Goal: Understand process/instructions: Learn how to perform a task or action

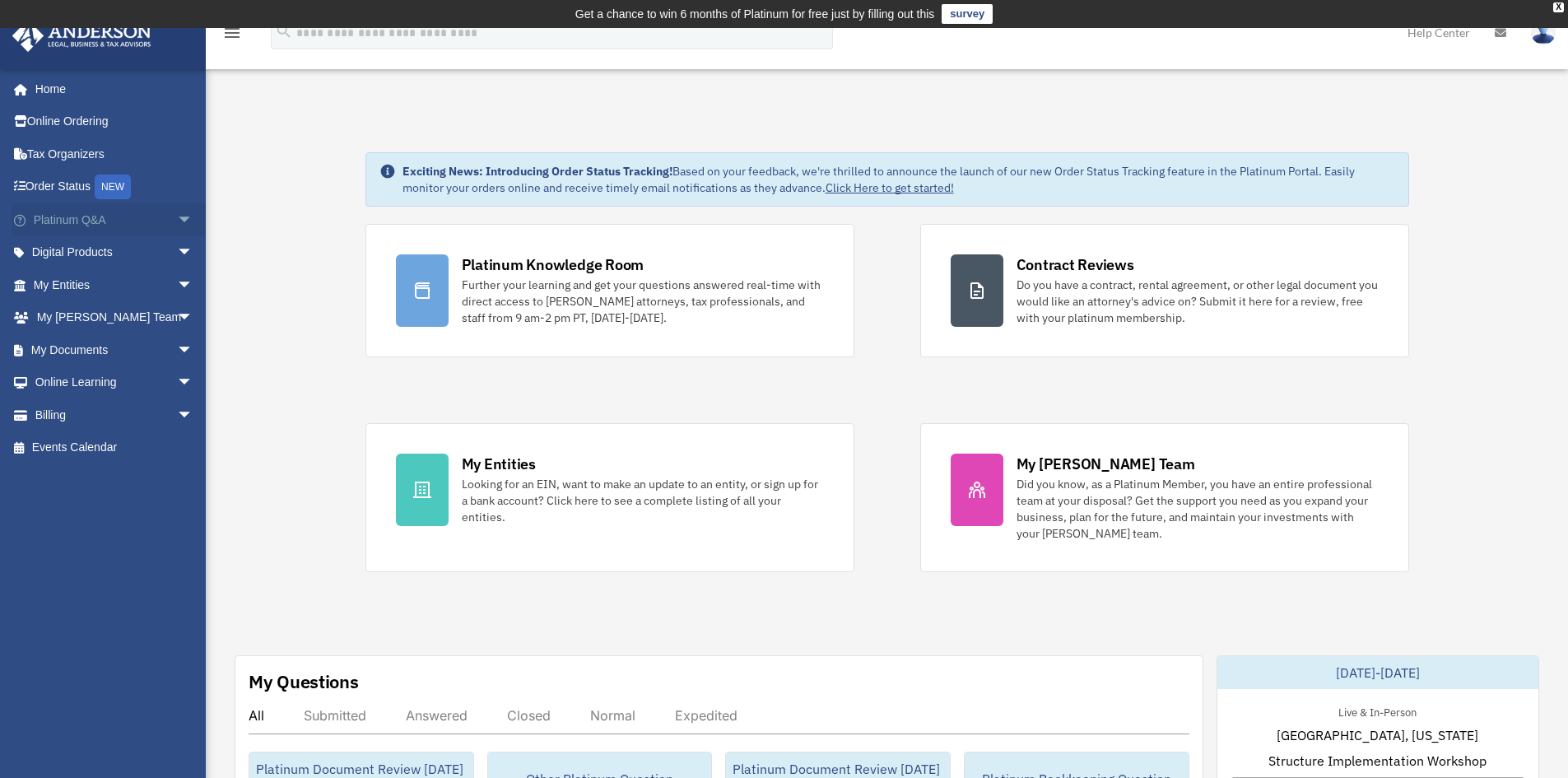
click at [177, 217] on span "arrow_drop_down" at bounding box center [193, 220] width 33 height 34
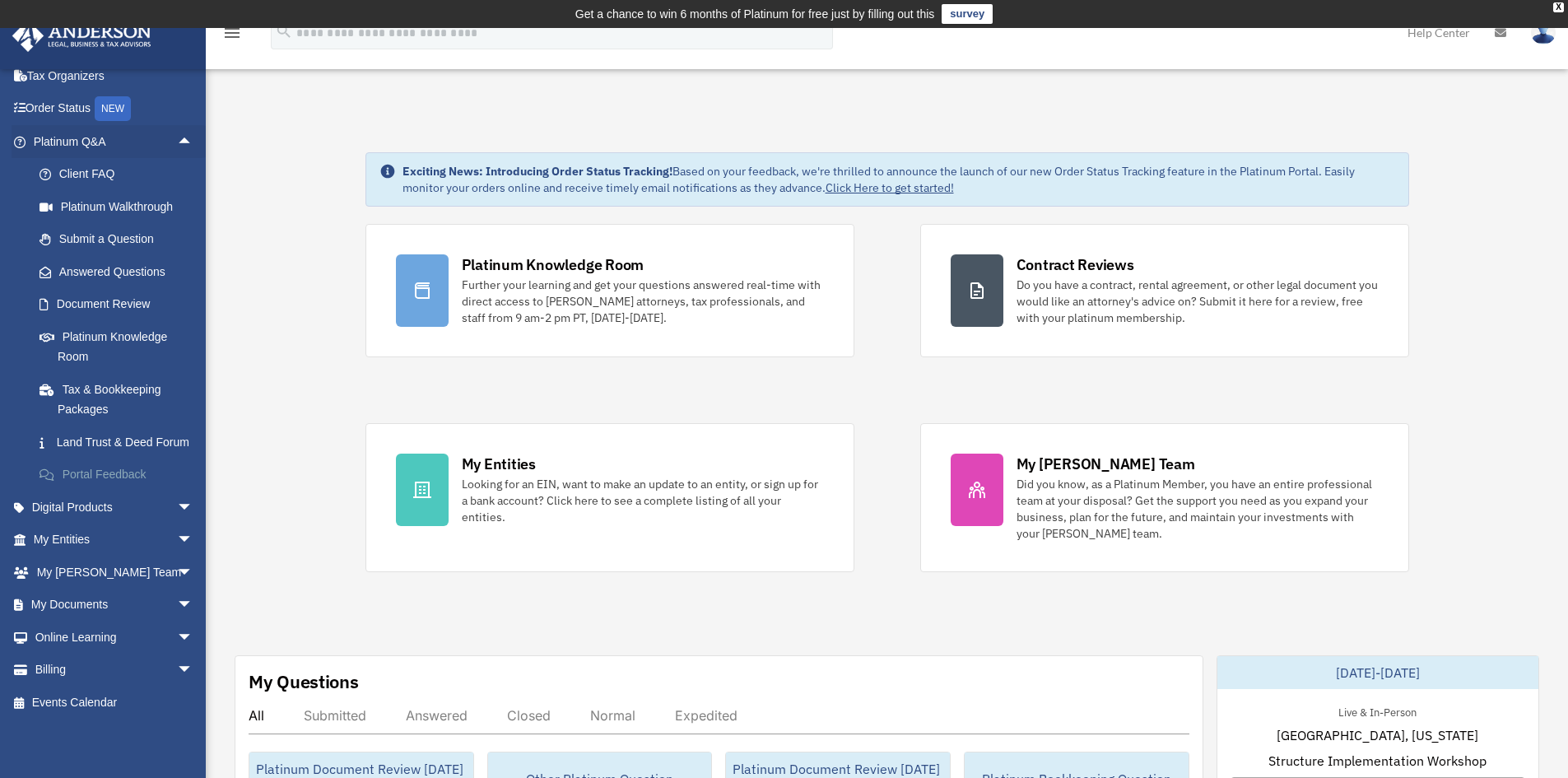
scroll to position [98, 0]
click at [177, 605] on span "arrow_drop_down" at bounding box center [193, 605] width 33 height 34
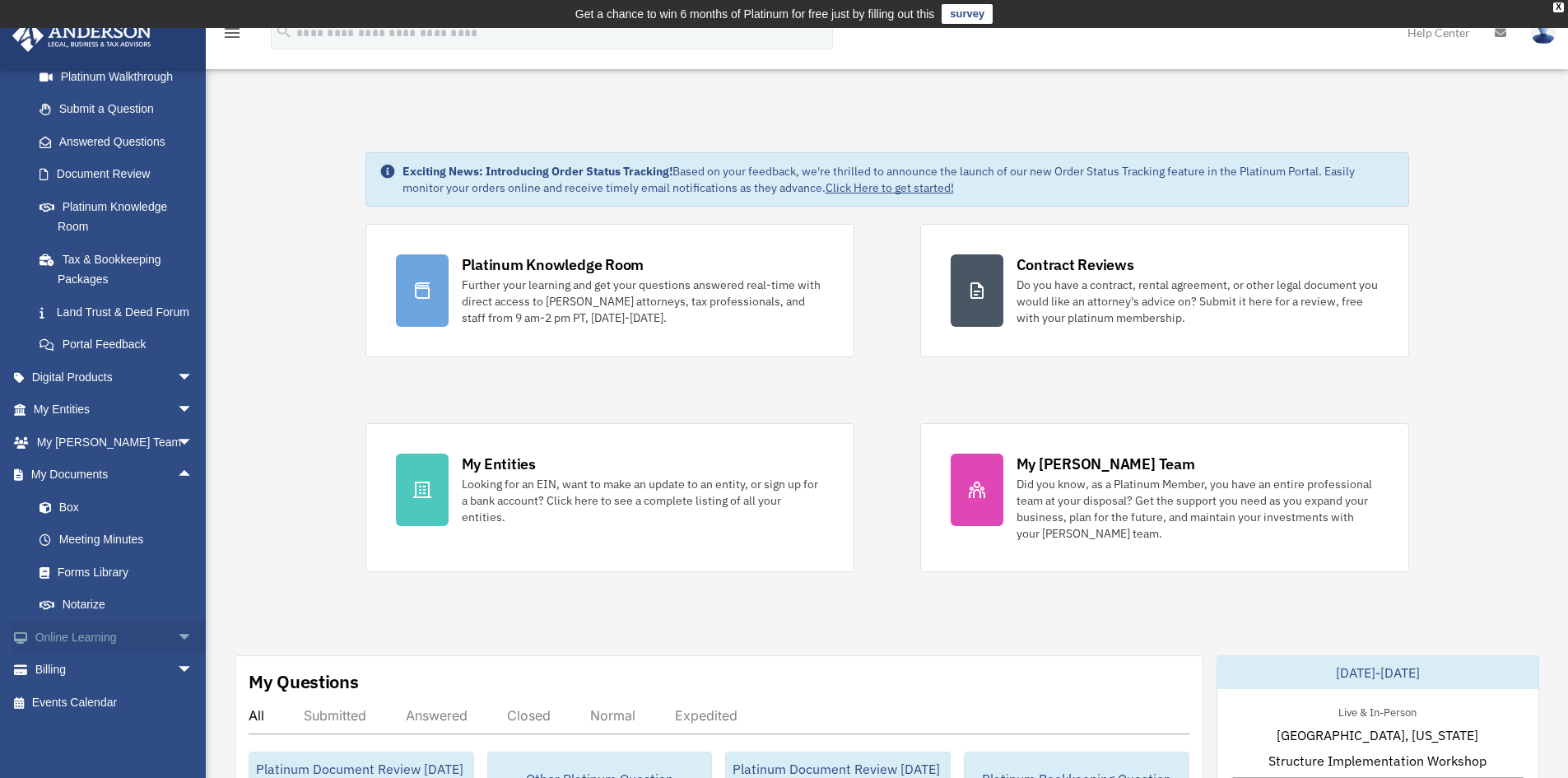
scroll to position [228, 0]
click at [89, 598] on link "Notarize" at bounding box center [120, 605] width 195 height 33
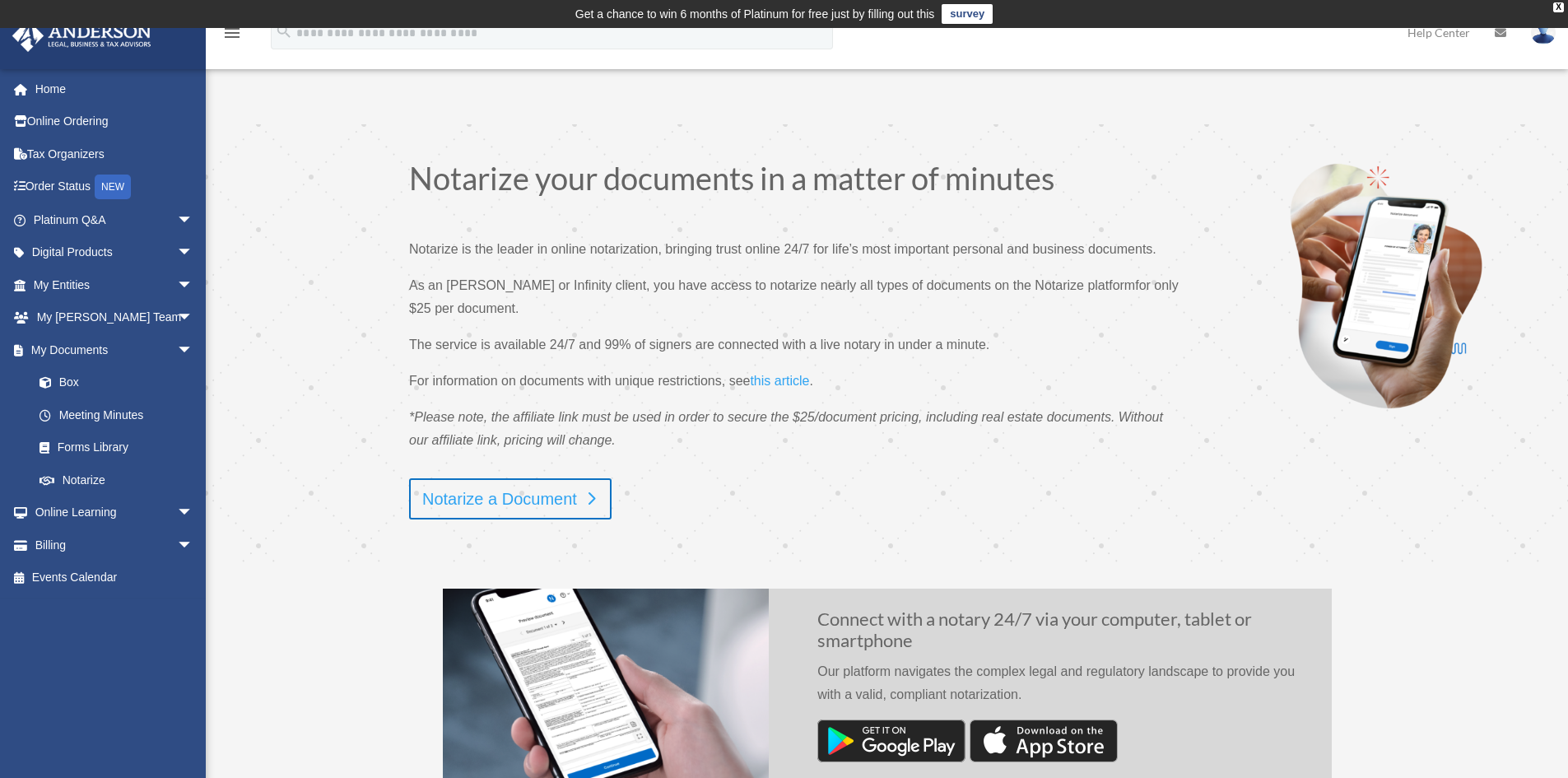
click at [513, 501] on link "Notarize a Document" at bounding box center [510, 499] width 202 height 41
